Goal: Check status

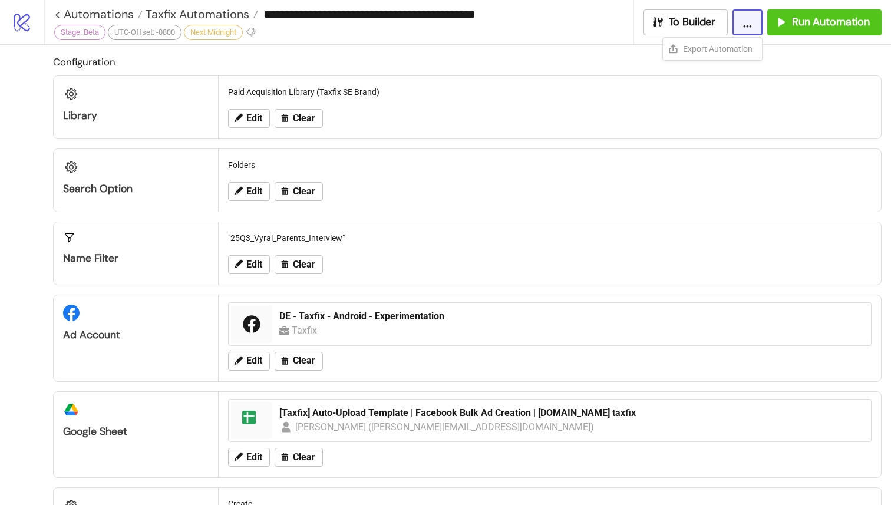
scroll to position [463, 0]
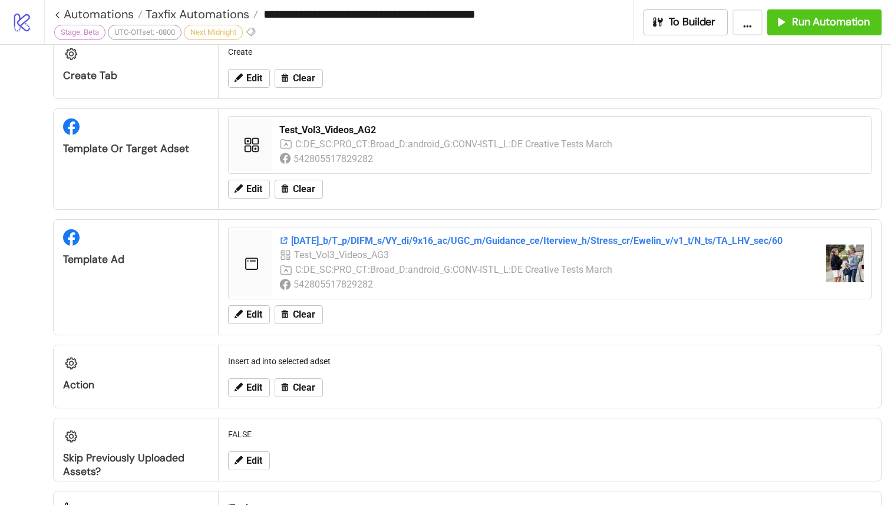
scroll to position [453, 0]
click at [501, 236] on div "[DATE]_b/T_p/DIFM_s/VY_di/9x16_ac/UGC_m/Guidance_ce/Iterview_h/Stress_cr/Ewelin…" at bounding box center [547, 239] width 537 height 13
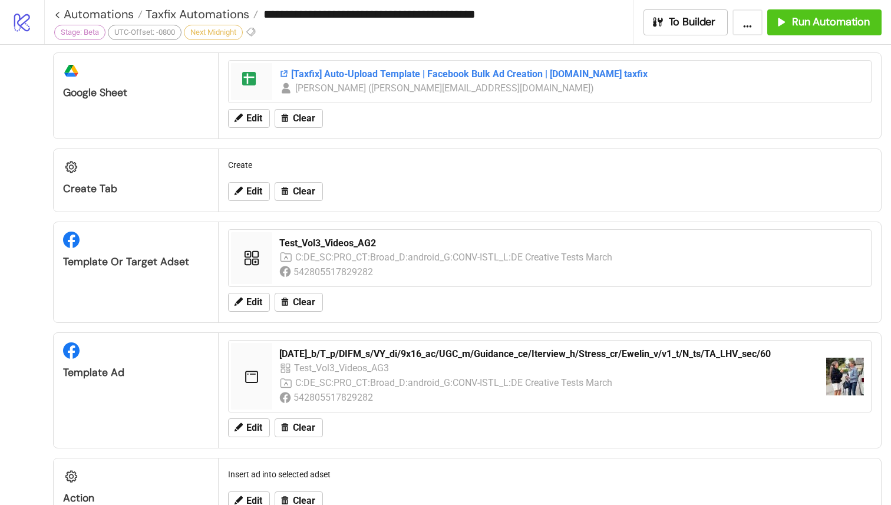
scroll to position [385, 0]
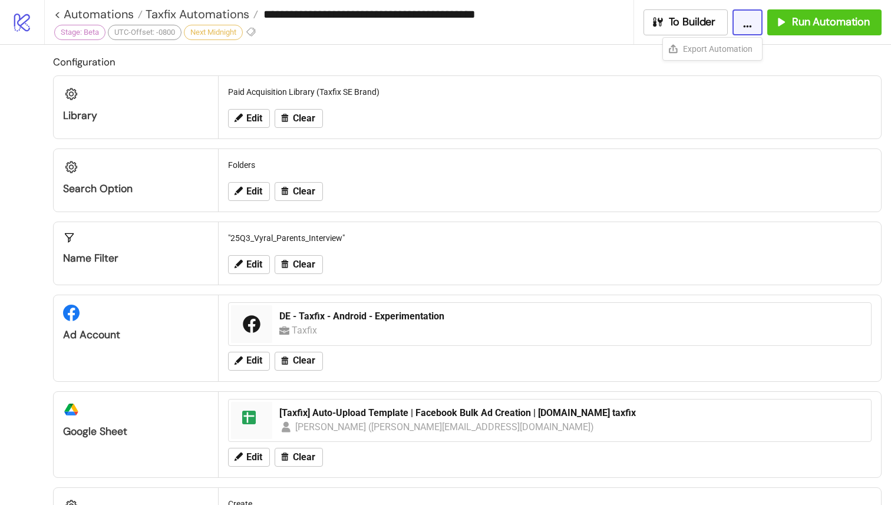
scroll to position [463, 0]
